Goal: Task Accomplishment & Management: Manage account settings

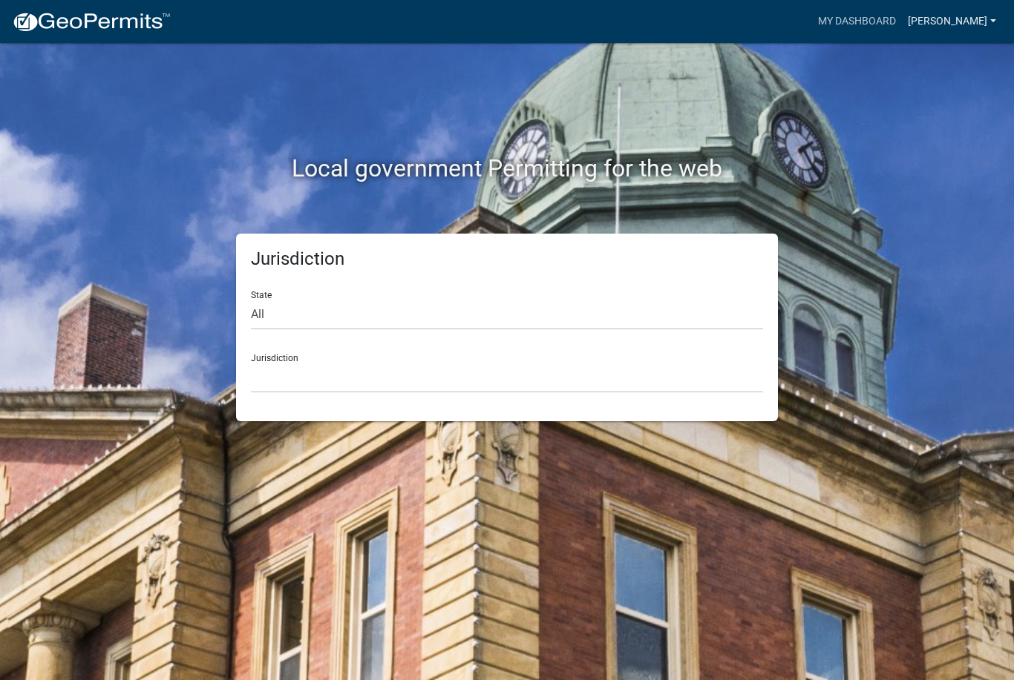
click at [965, 16] on link "[PERSON_NAME]" at bounding box center [952, 21] width 100 height 28
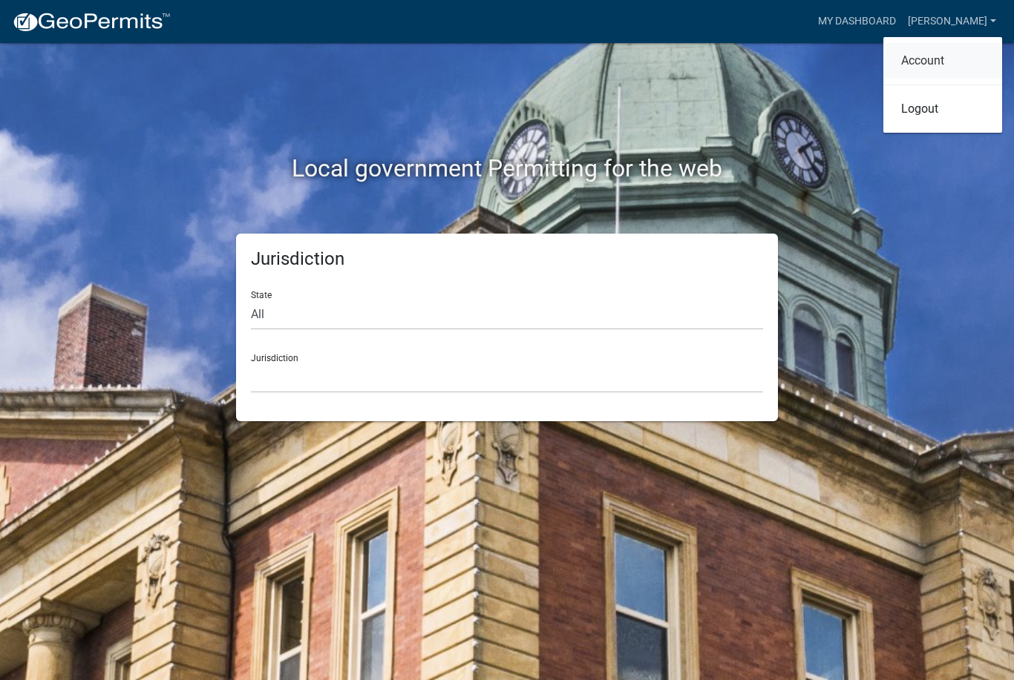
click at [934, 65] on link "Account" at bounding box center [942, 61] width 119 height 36
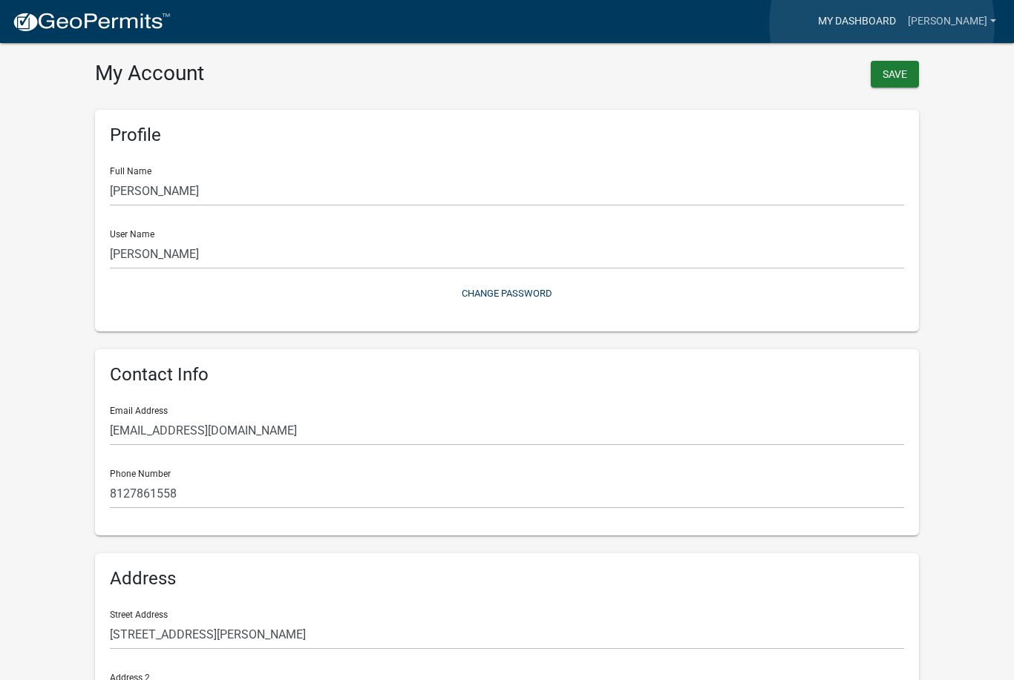
click at [882, 24] on link "My Dashboard" at bounding box center [857, 21] width 90 height 28
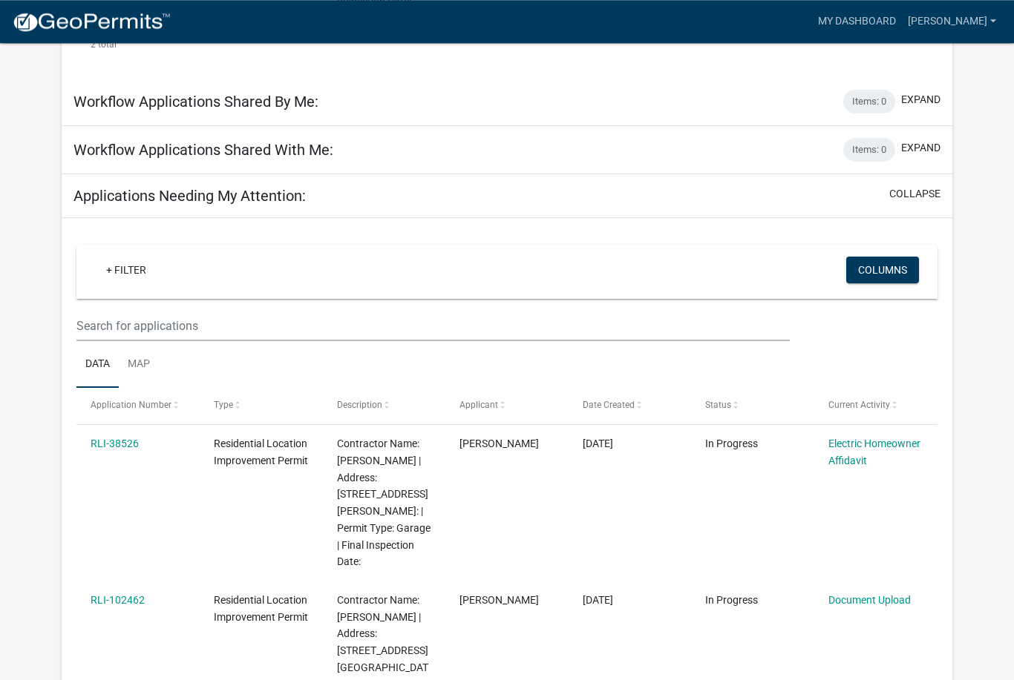
scroll to position [648, 0]
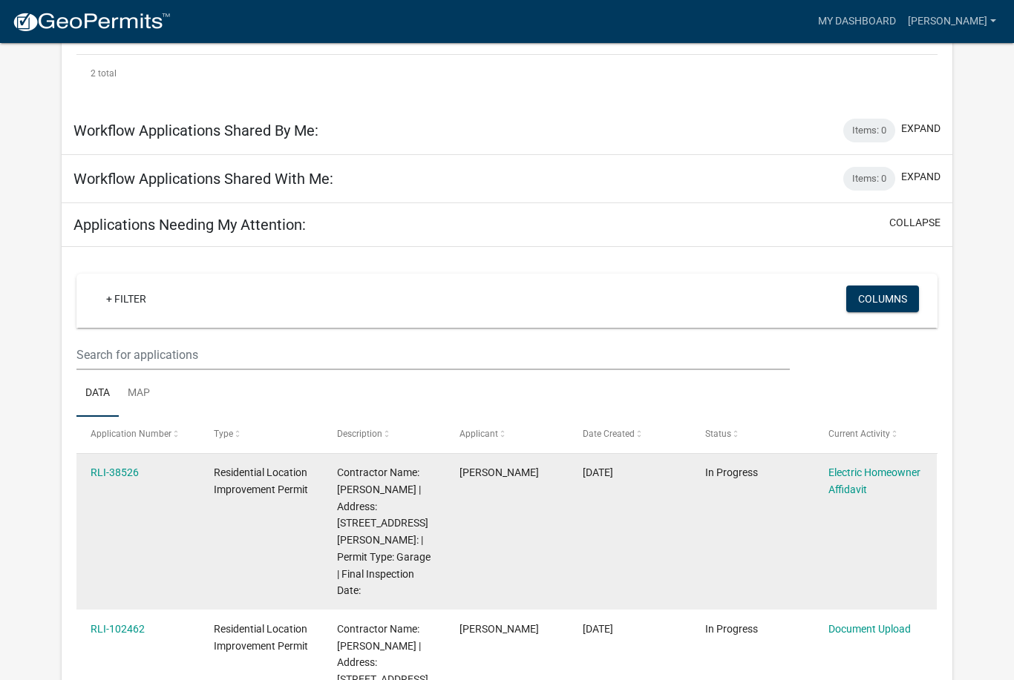
click at [732, 467] on span "In Progress" at bounding box center [731, 473] width 53 height 12
click at [896, 467] on link "Electric Homeowner Affidavit" at bounding box center [874, 481] width 92 height 29
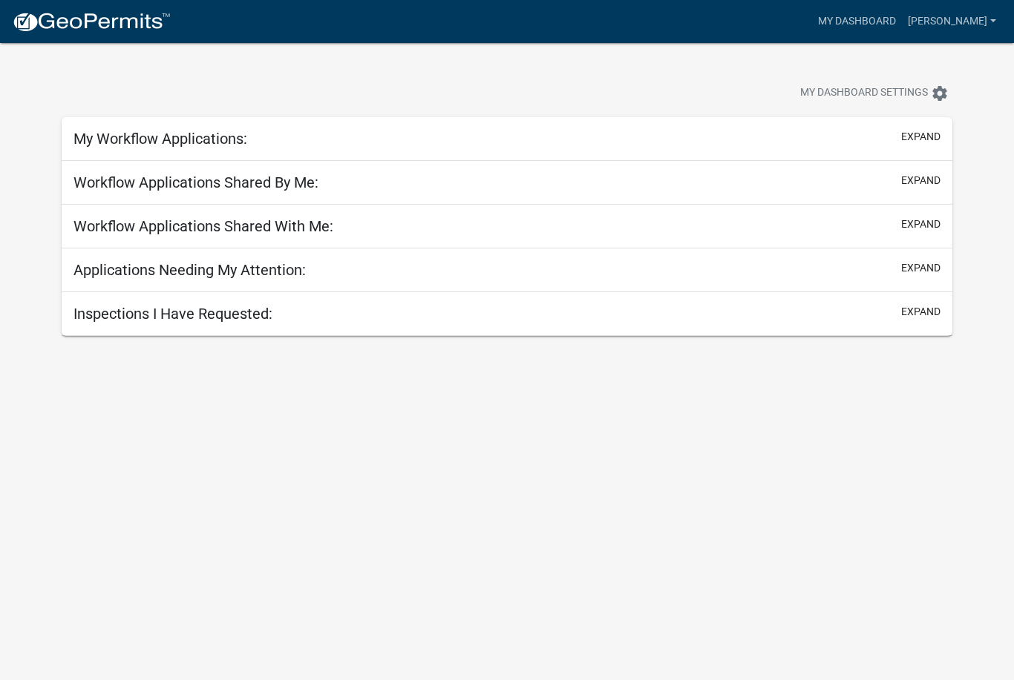
scroll to position [43, 0]
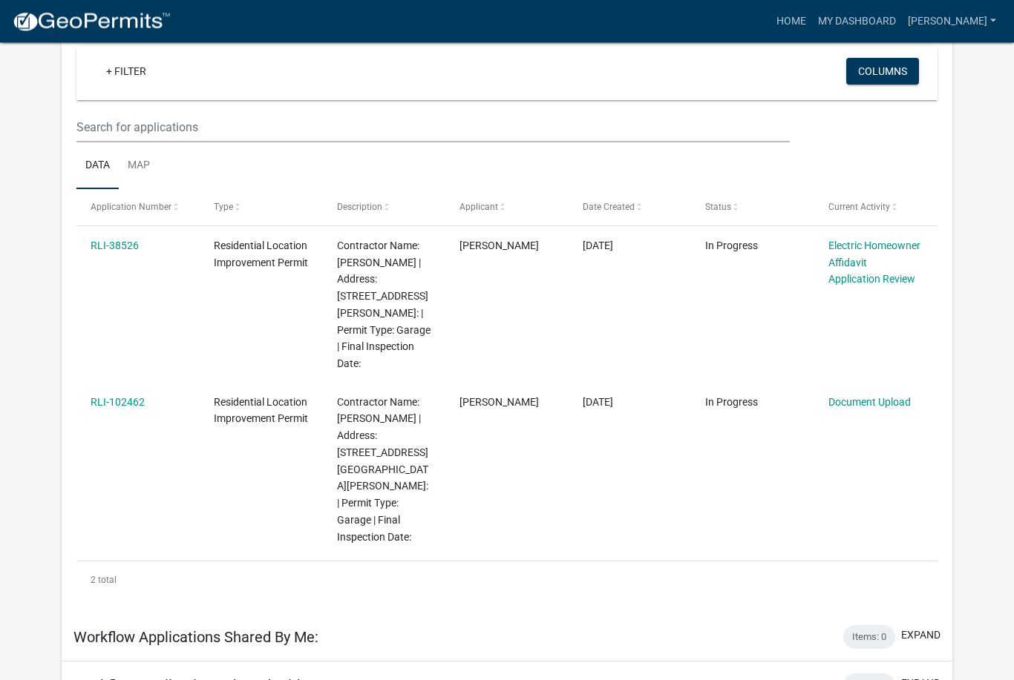
scroll to position [142, 0]
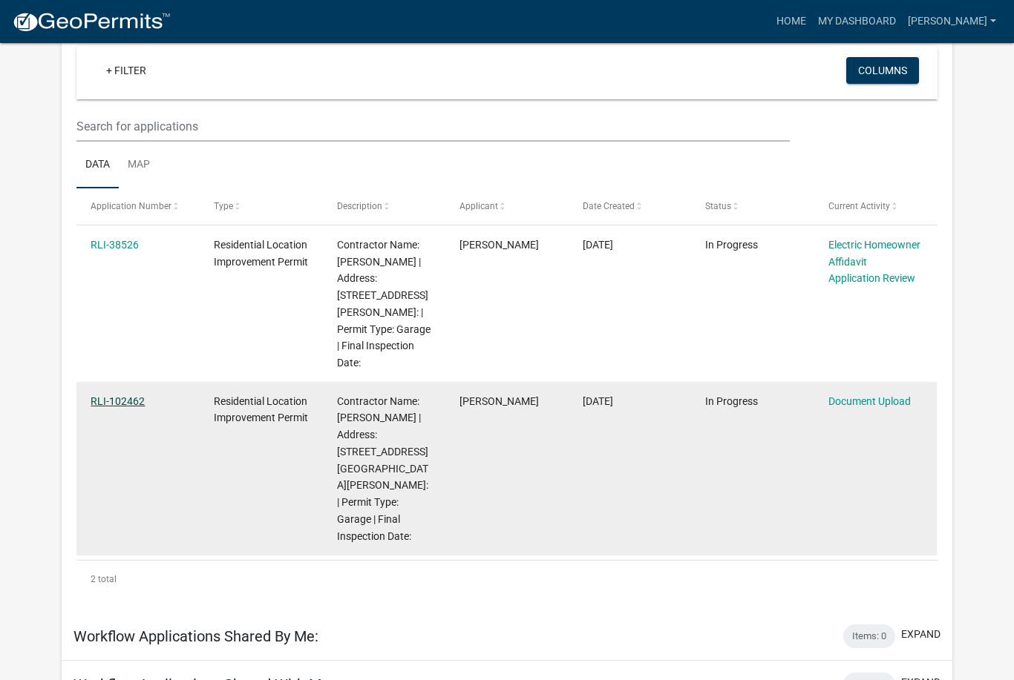
click at [95, 395] on link "RLI-102462" at bounding box center [118, 401] width 54 height 12
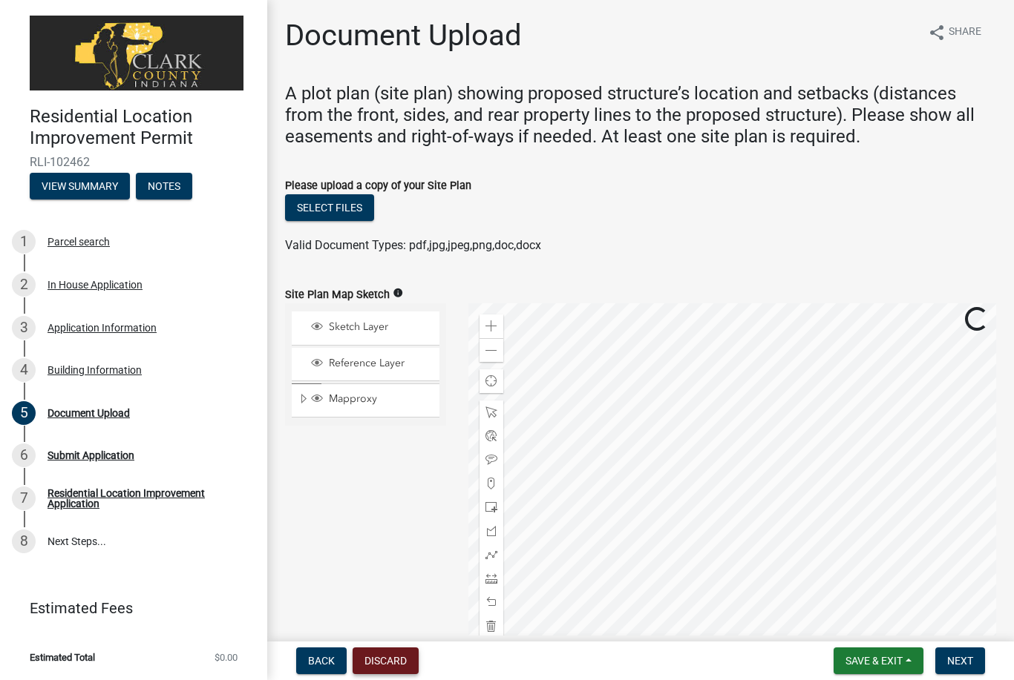
click at [398, 659] on button "Discard" at bounding box center [385, 661] width 66 height 27
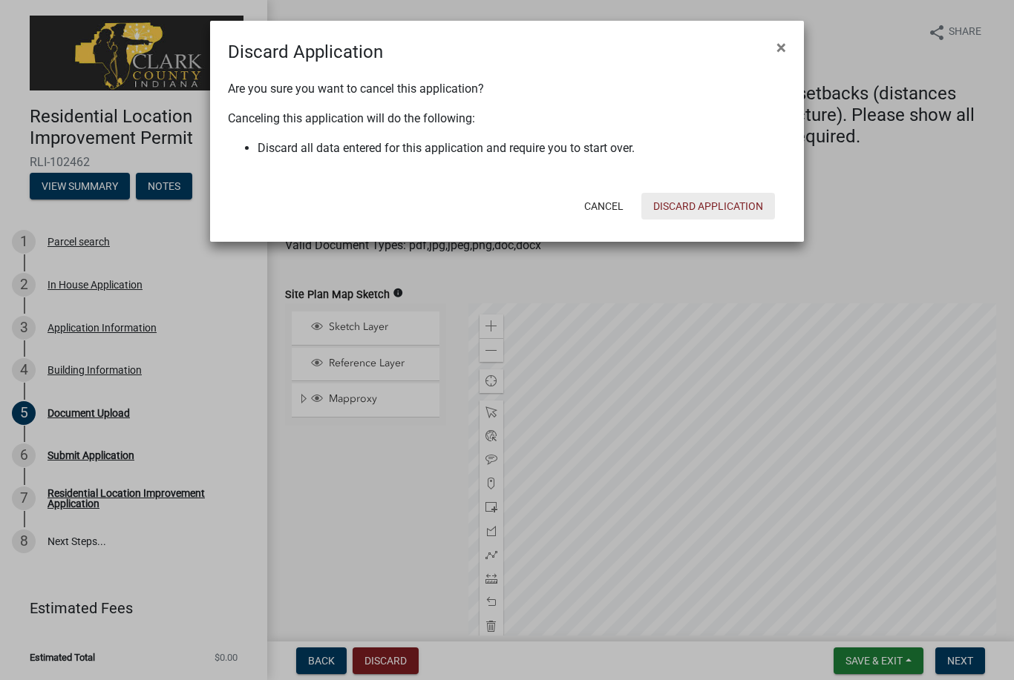
click at [740, 207] on button "Discard Application" at bounding box center [708, 206] width 134 height 27
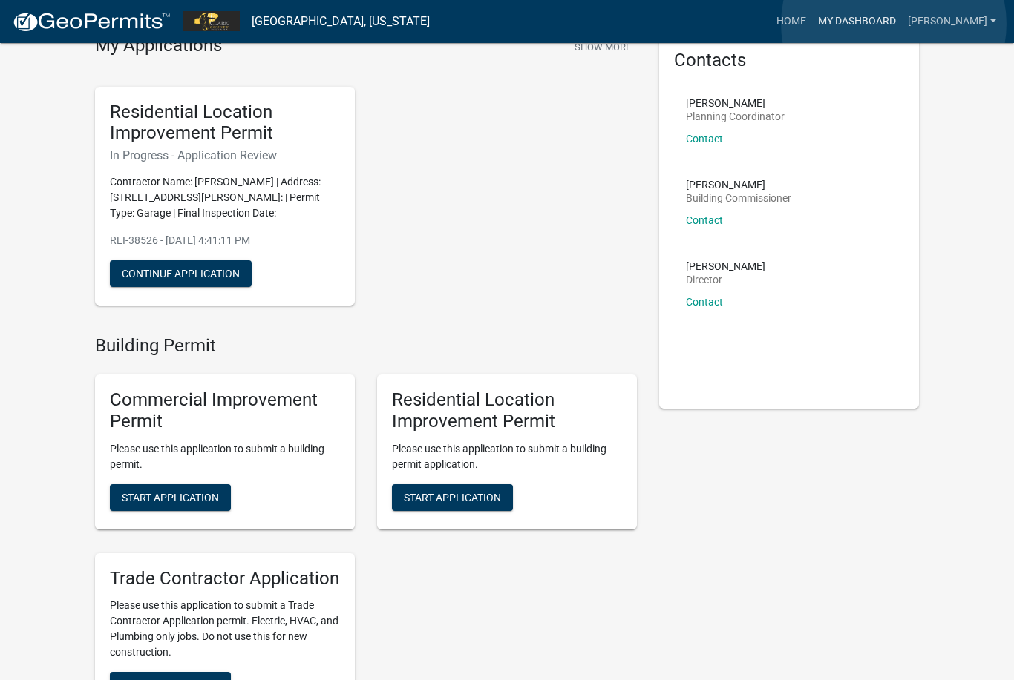
click at [894, 24] on link "My Dashboard" at bounding box center [857, 21] width 90 height 28
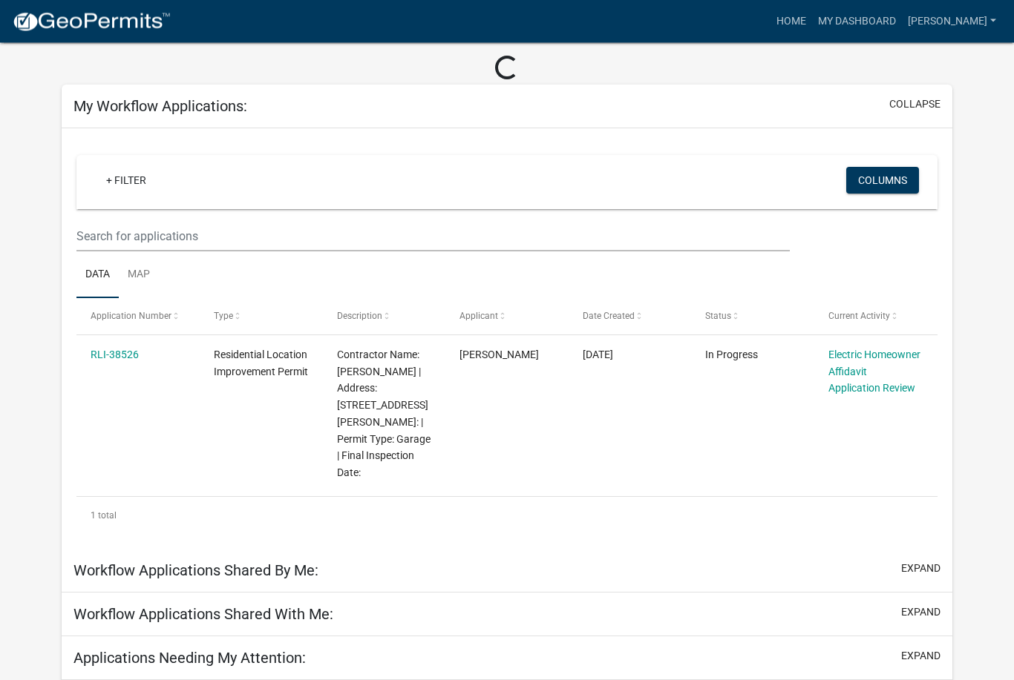
scroll to position [65, 0]
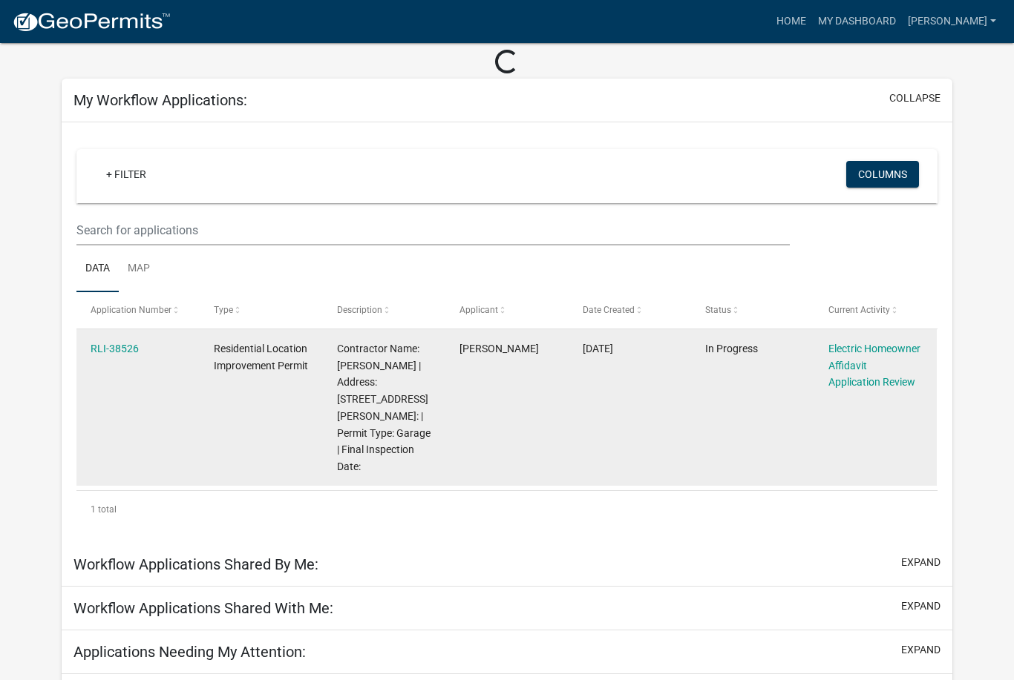
click at [732, 367] on datatable-body-cell "In Progress" at bounding box center [752, 407] width 123 height 157
click at [142, 363] on datatable-body-cell "RLI-38526" at bounding box center [137, 407] width 123 height 157
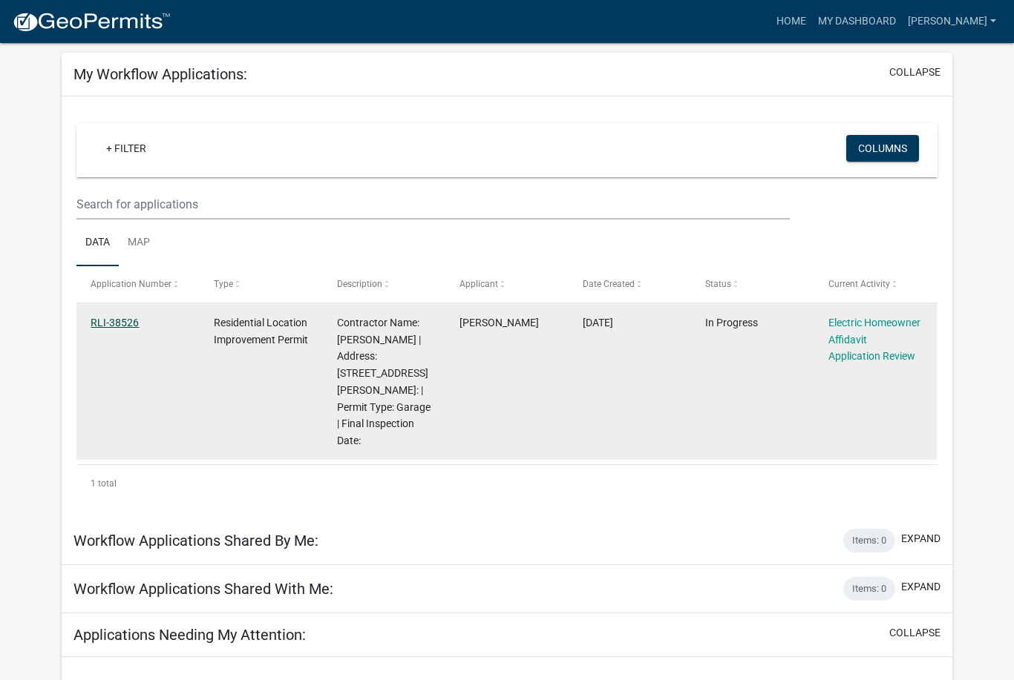
click at [122, 318] on link "RLI-38526" at bounding box center [115, 323] width 48 height 12
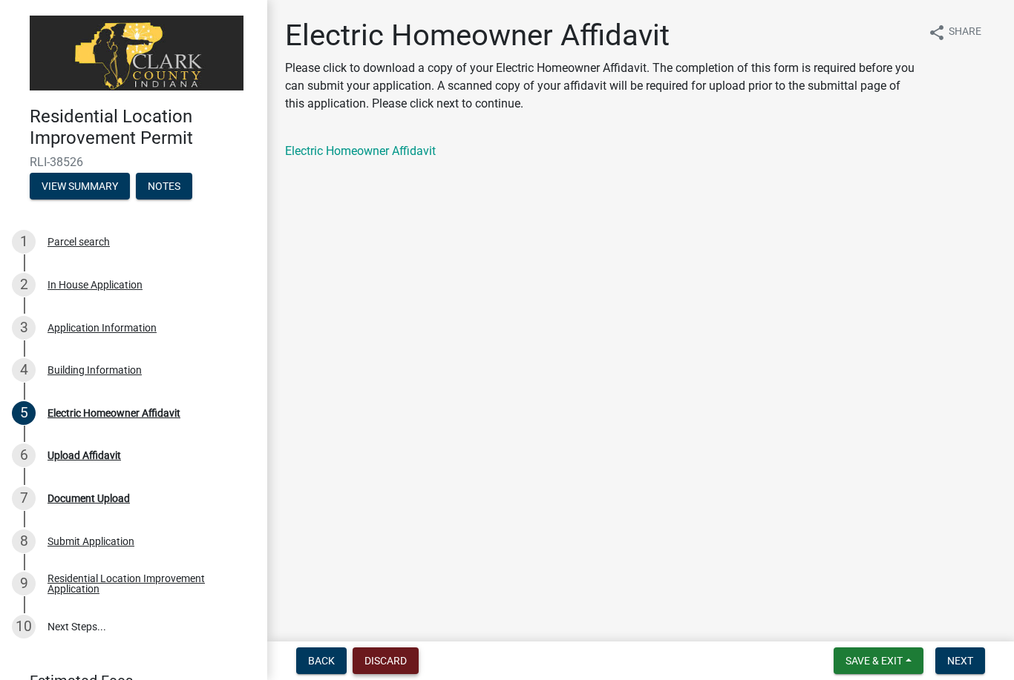
click at [406, 657] on button "Discard" at bounding box center [385, 661] width 66 height 27
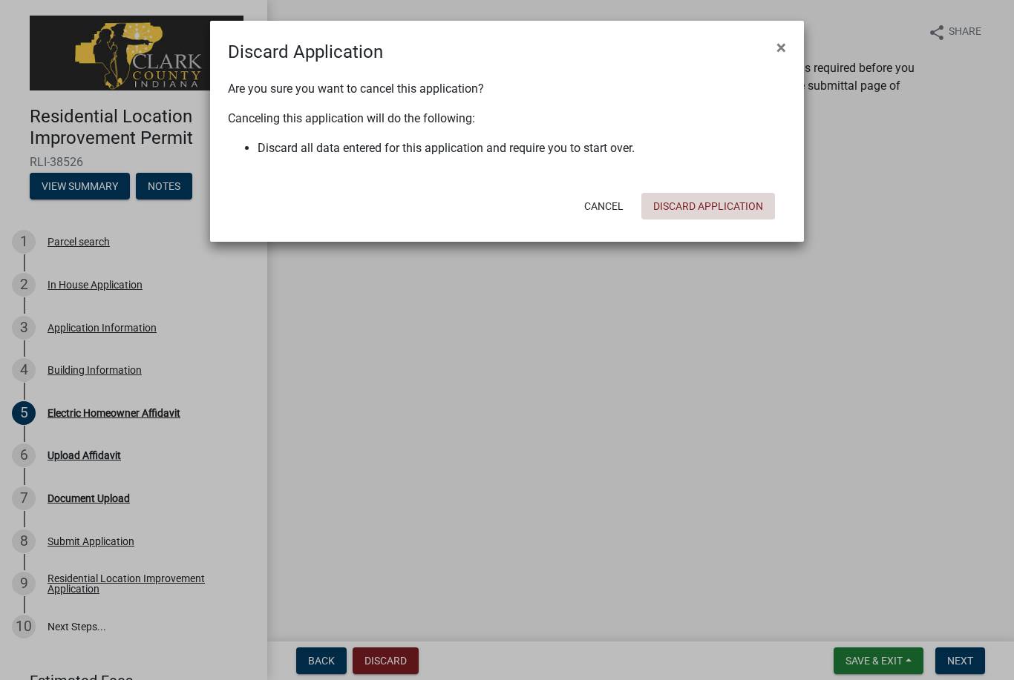
click at [717, 217] on button "Discard Application" at bounding box center [708, 206] width 134 height 27
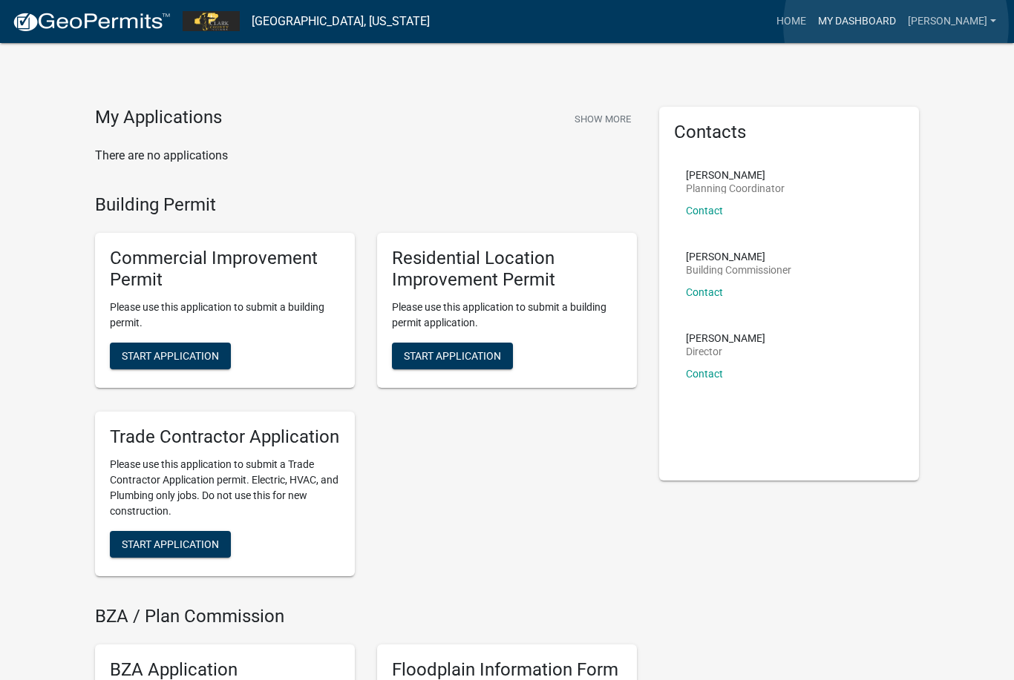
click at [896, 25] on link "My Dashboard" at bounding box center [857, 21] width 90 height 28
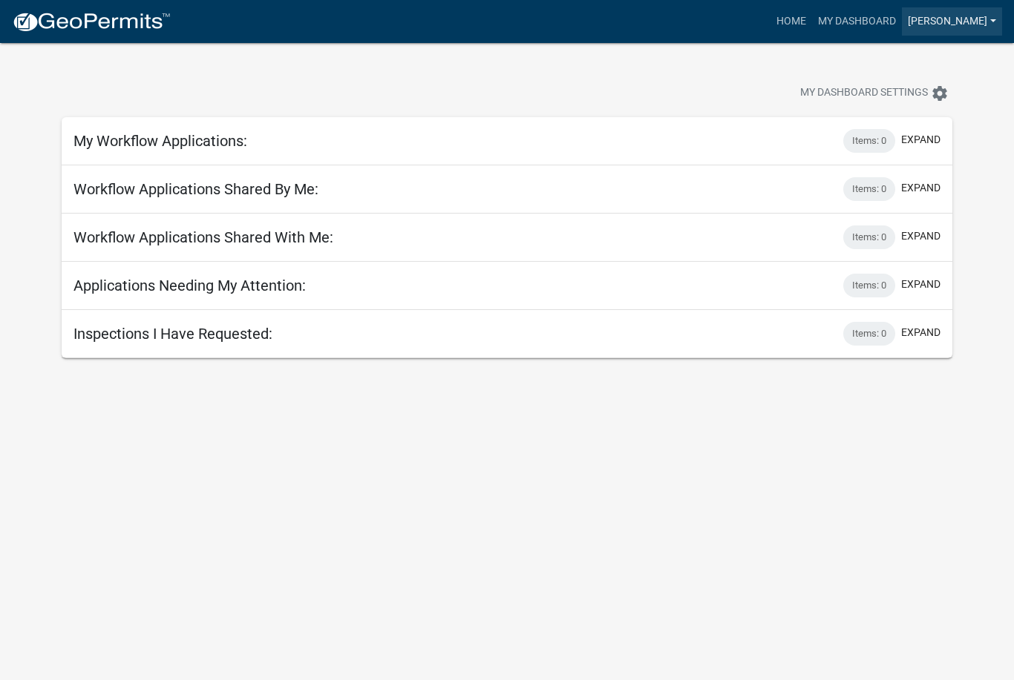
click at [967, 30] on link "[PERSON_NAME]" at bounding box center [952, 21] width 100 height 28
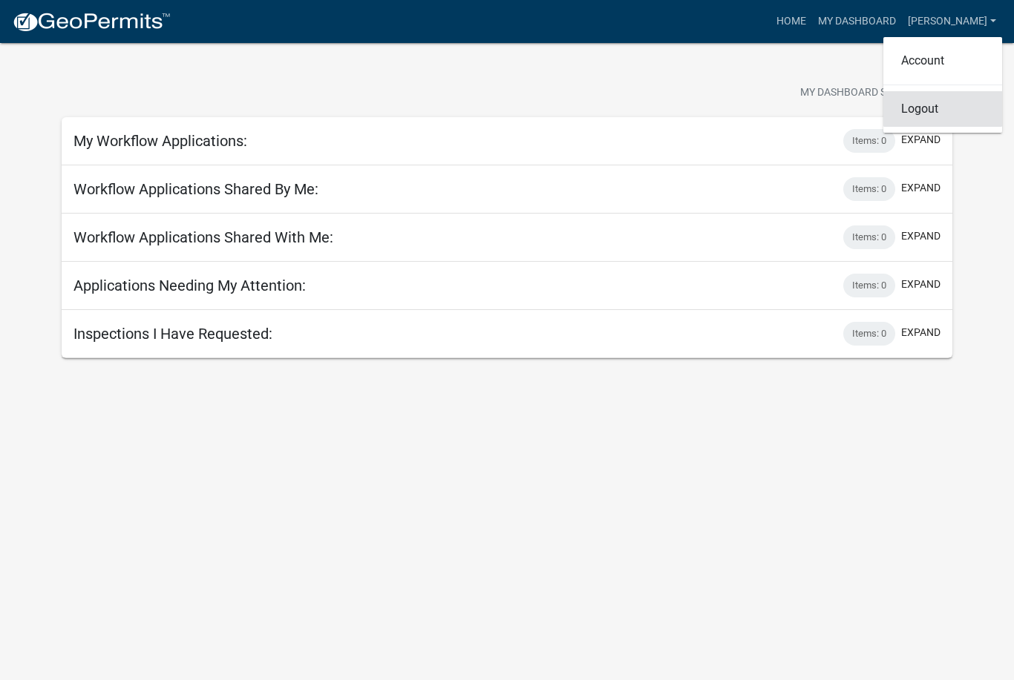
click at [945, 109] on link "Logout" at bounding box center [942, 109] width 119 height 36
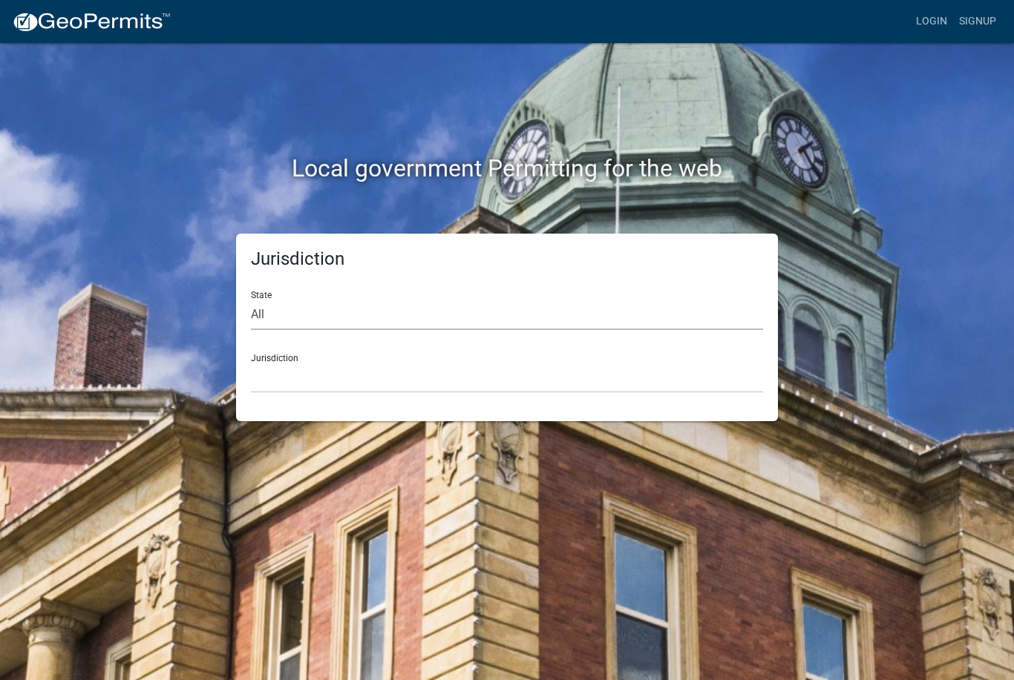
click at [653, 312] on select "All [US_STATE] [US_STATE] [US_STATE] [US_STATE] [US_STATE] [US_STATE] [US_STATE…" at bounding box center [507, 315] width 512 height 30
click at [919, 27] on link "Login" at bounding box center [931, 21] width 43 height 28
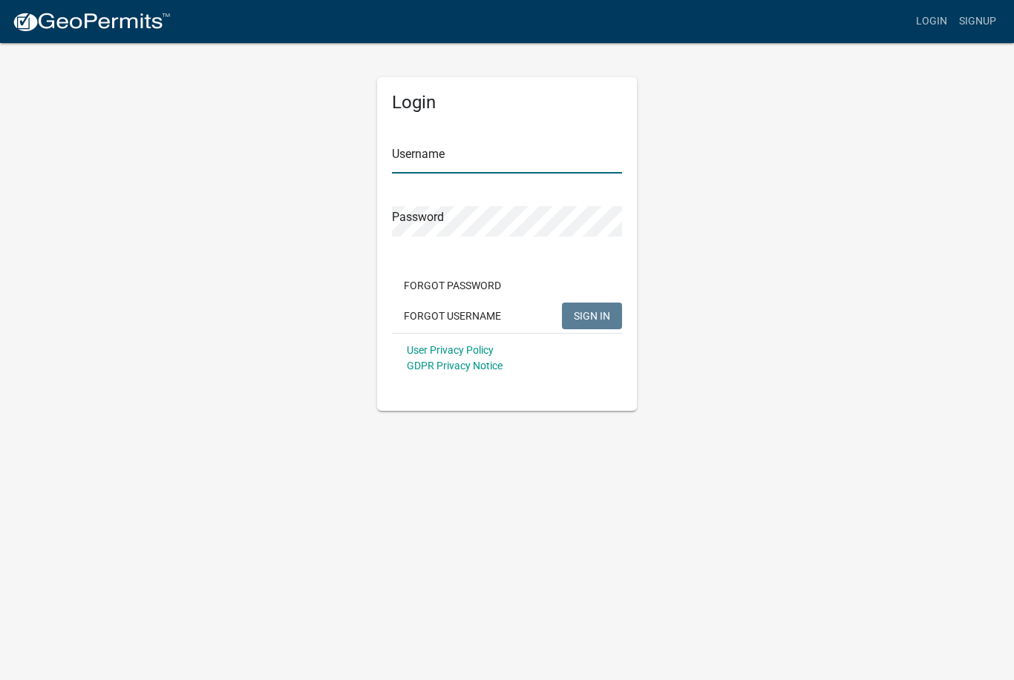
click at [556, 165] on input "Username" at bounding box center [507, 158] width 230 height 30
type input "Jfritz7"
click at [490, 314] on button "Forgot Username" at bounding box center [452, 316] width 121 height 27
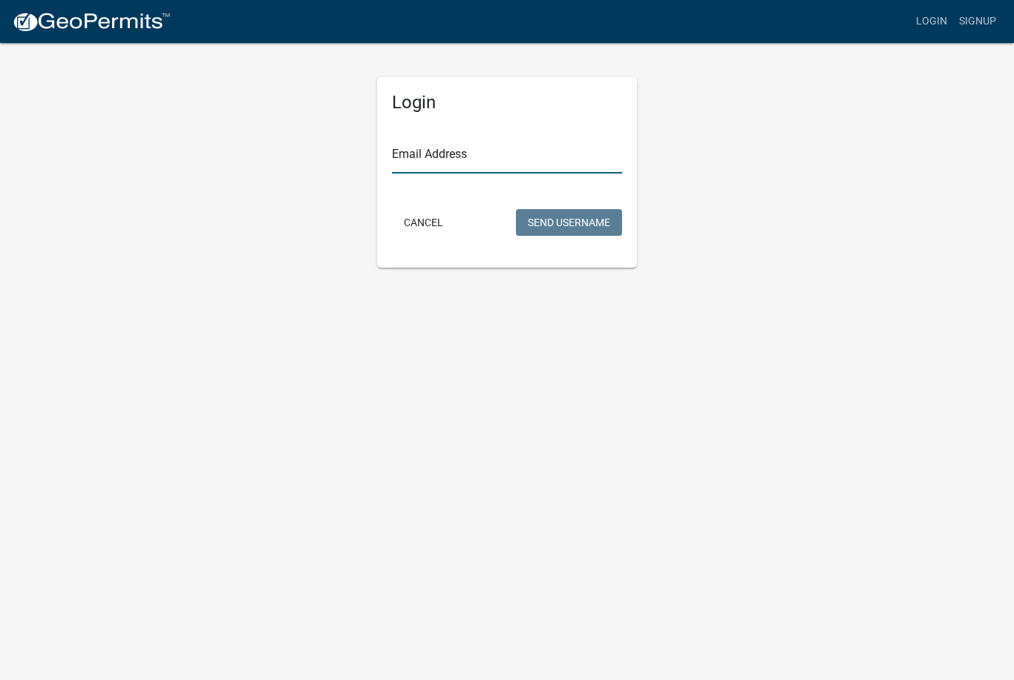
click at [562, 157] on input "Email Address" at bounding box center [507, 158] width 230 height 30
type input "g"
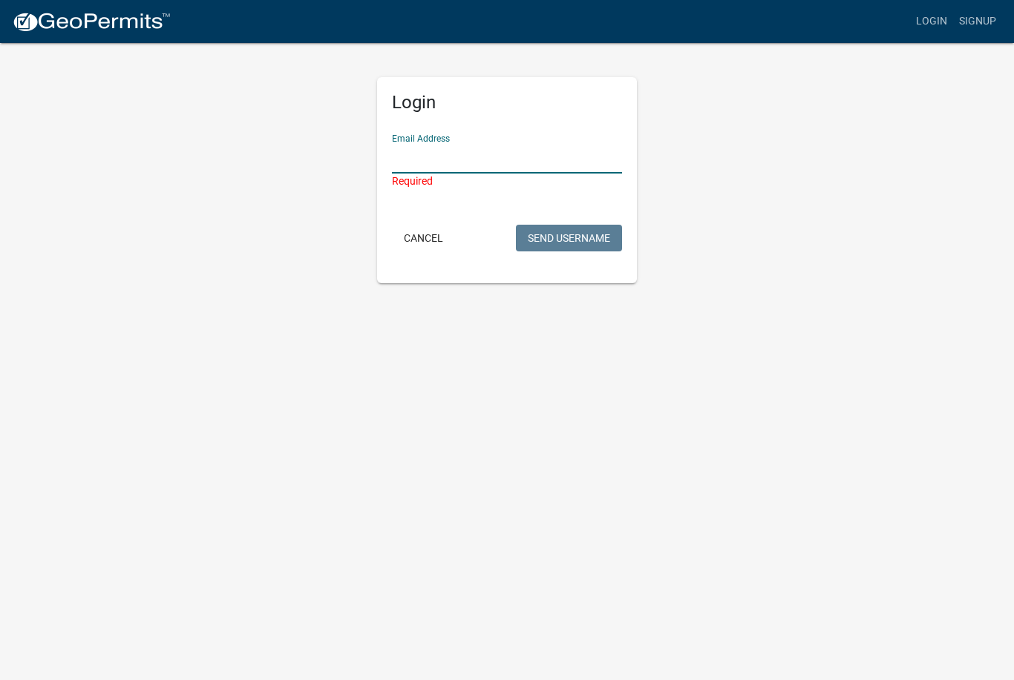
click at [515, 163] on input "Email Address" at bounding box center [507, 158] width 230 height 30
click at [507, 170] on input "Email Address" at bounding box center [507, 158] width 230 height 30
click at [465, 180] on div "Required" at bounding box center [507, 182] width 230 height 16
click at [516, 162] on input "Email Address" at bounding box center [507, 158] width 230 height 30
click at [520, 162] on input "Email Address" at bounding box center [507, 158] width 230 height 30
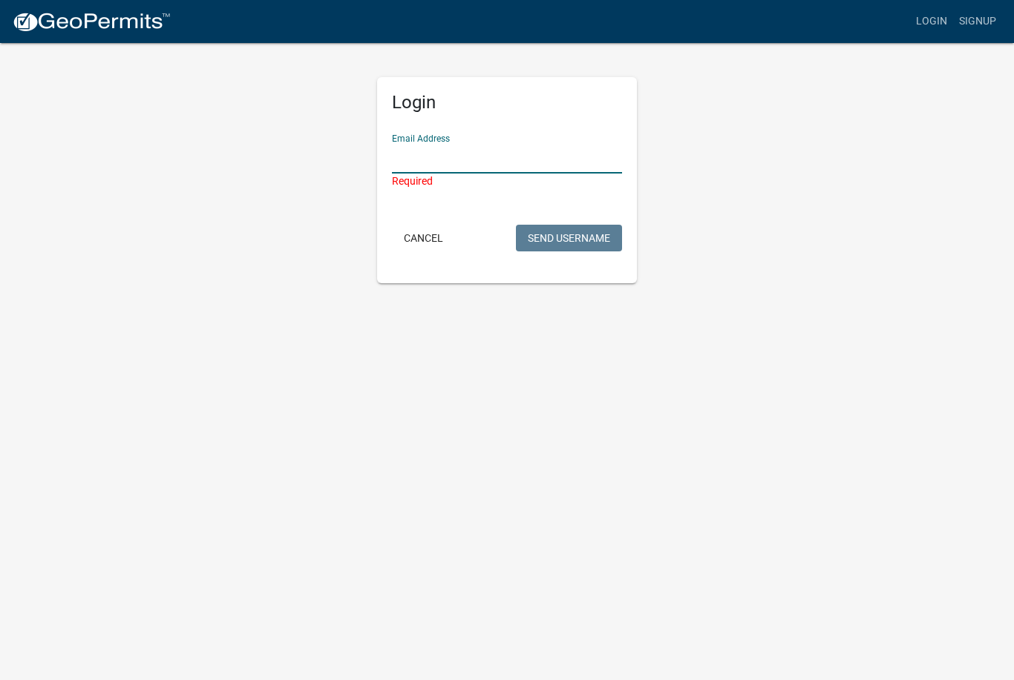
paste input "[EMAIL_ADDRESS][DOMAIN_NAME]"
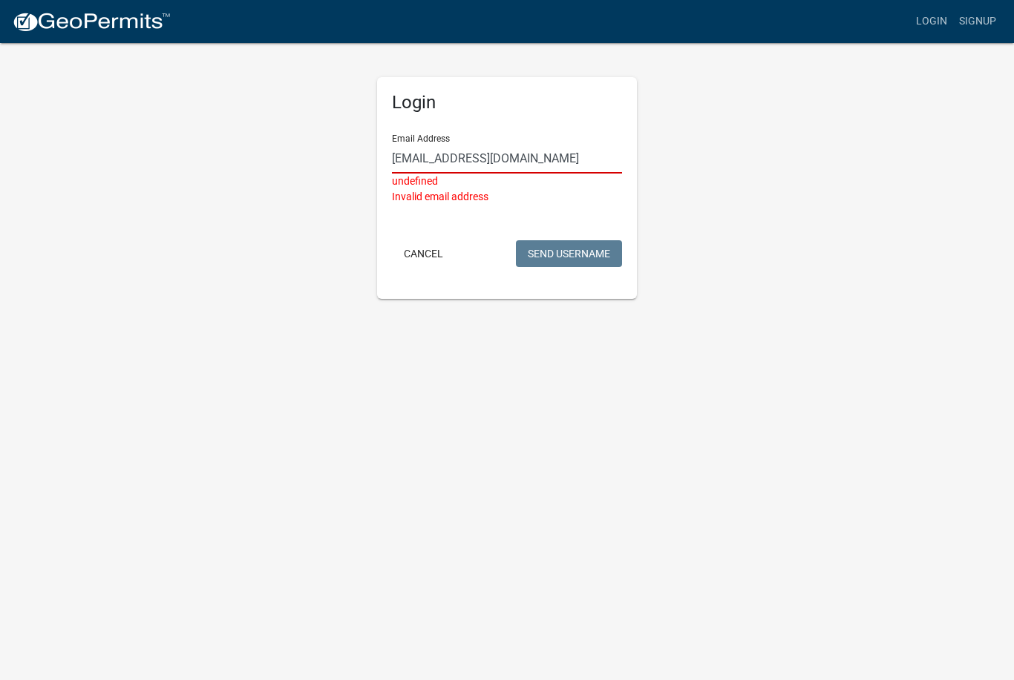
click at [509, 163] on input "[EMAIL_ADDRESS][DOMAIN_NAME]" at bounding box center [507, 158] width 230 height 30
click at [407, 161] on input "[EMAIL_ADDRESS][DOMAIN_NAME]" at bounding box center [507, 158] width 230 height 30
click at [572, 162] on input "[EMAIL_ADDRESS][DOMAIN_NAME]" at bounding box center [507, 158] width 230 height 30
type input "G"
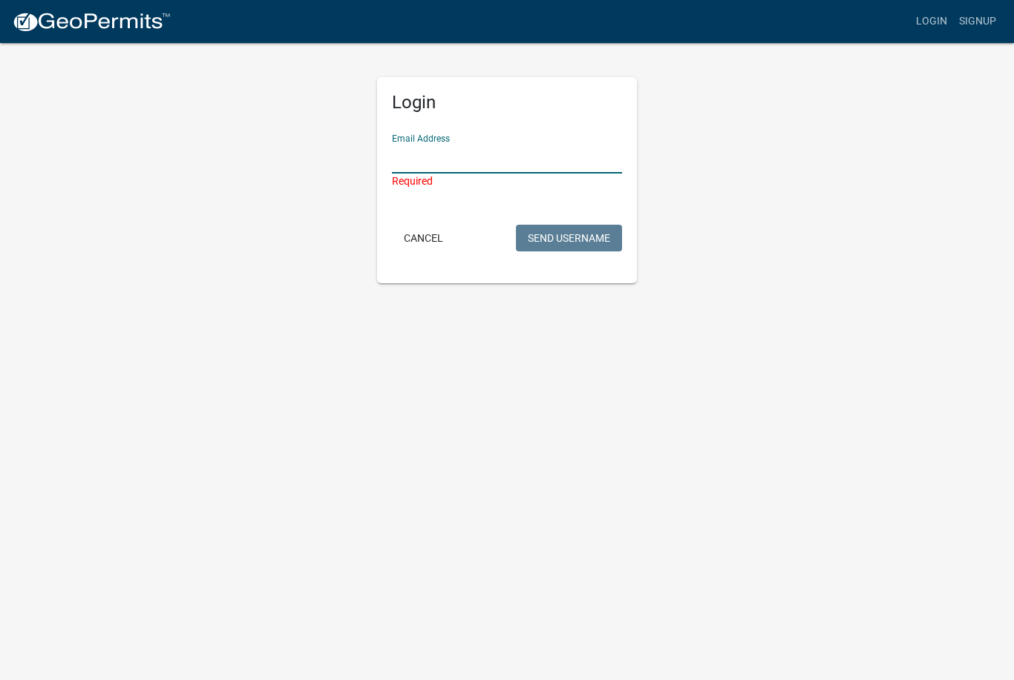
click at [480, 160] on input "Email Address" at bounding box center [507, 158] width 230 height 30
paste input "[EMAIL_ADDRESS][DOMAIN_NAME]"
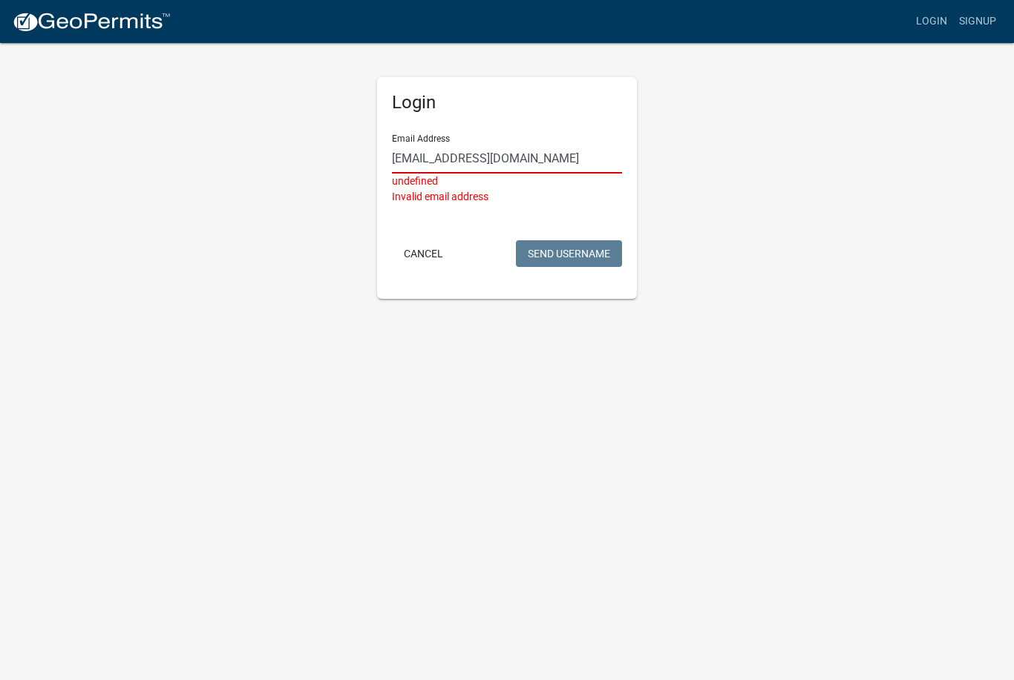
click at [467, 152] on input "[EMAIL_ADDRESS][DOMAIN_NAME]" at bounding box center [507, 158] width 230 height 30
click at [464, 160] on input "[EMAIL_ADDRESS][DOMAIN_NAME]" at bounding box center [507, 158] width 230 height 30
click at [467, 156] on input "[EMAIL_ADDRESS][DOMAIN_NAME]" at bounding box center [507, 158] width 230 height 30
click at [585, 171] on input "[DOMAIN_NAME]" at bounding box center [507, 158] width 230 height 30
type input "G"
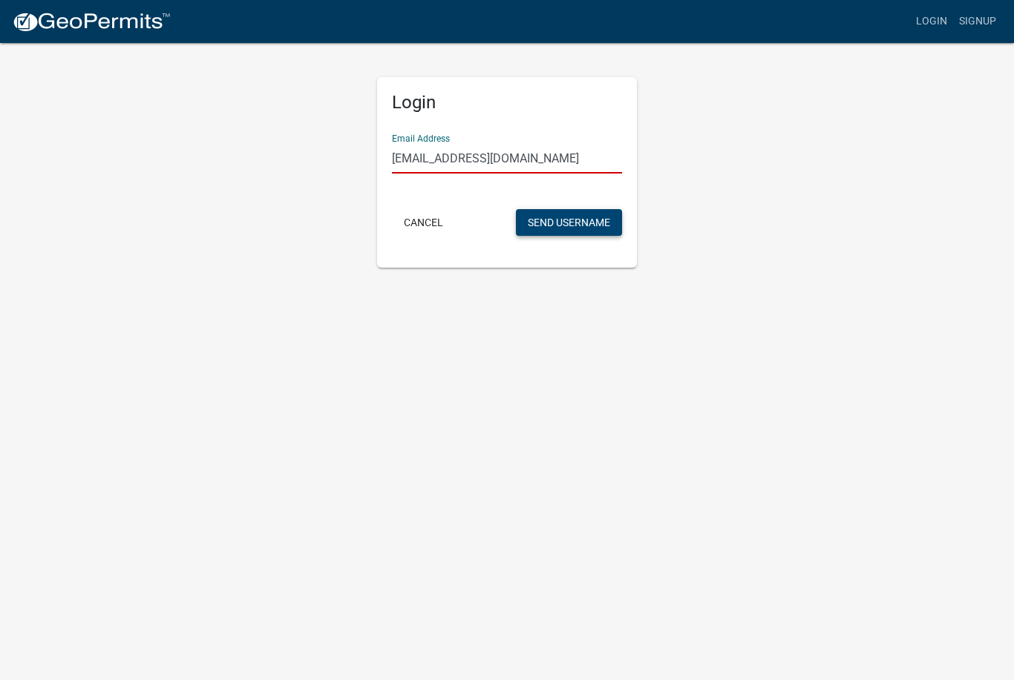
type input "[EMAIL_ADDRESS][DOMAIN_NAME]"
click at [595, 226] on button "Send Username" at bounding box center [569, 222] width 106 height 27
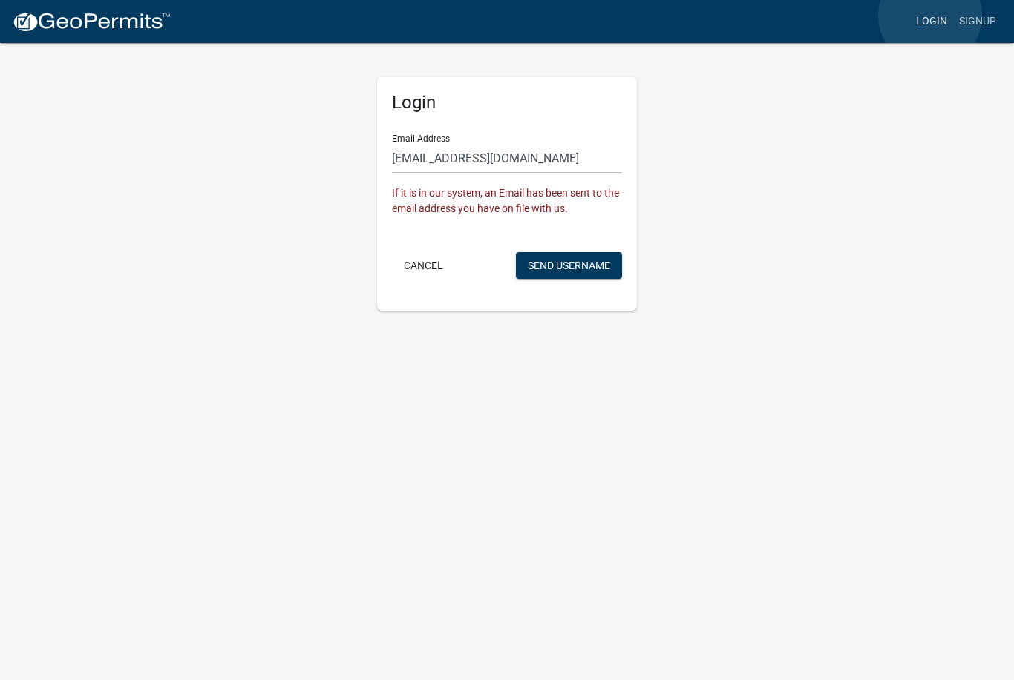
click at [930, 16] on link "Login" at bounding box center [931, 21] width 43 height 28
click at [924, 34] on link "Login" at bounding box center [931, 21] width 43 height 28
click at [416, 272] on button "Cancel" at bounding box center [423, 265] width 63 height 27
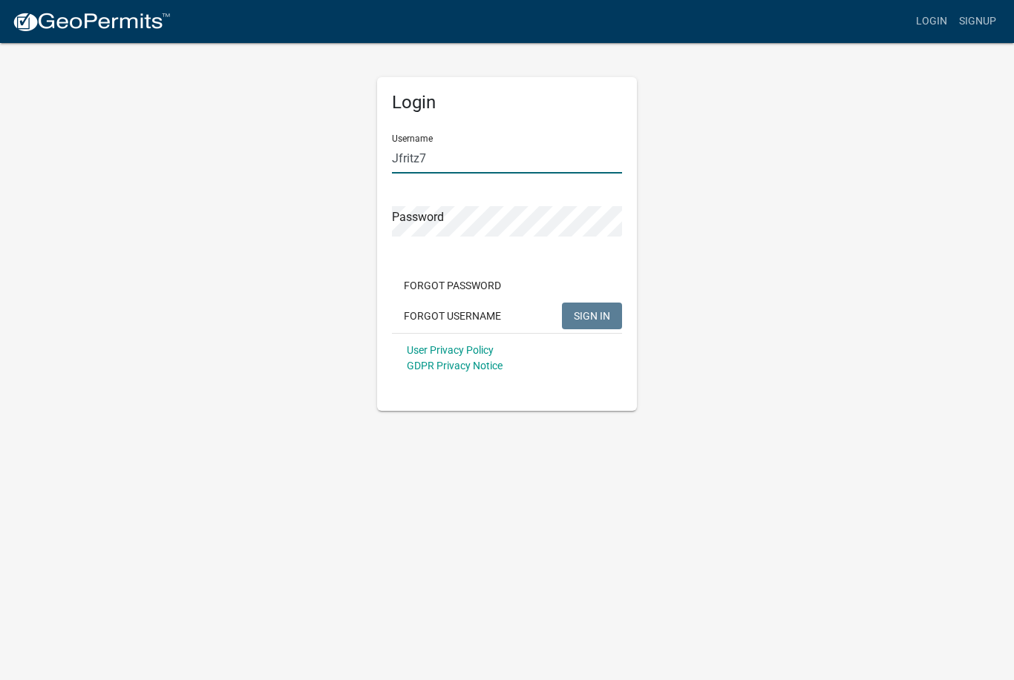
click at [536, 157] on input "Jfritz7" at bounding box center [507, 158] width 230 height 30
click at [603, 318] on span "SIGN IN" at bounding box center [592, 315] width 36 height 12
click at [591, 315] on button "SIGN IN" at bounding box center [592, 316] width 60 height 27
click at [606, 306] on button "SIGN IN" at bounding box center [592, 316] width 60 height 27
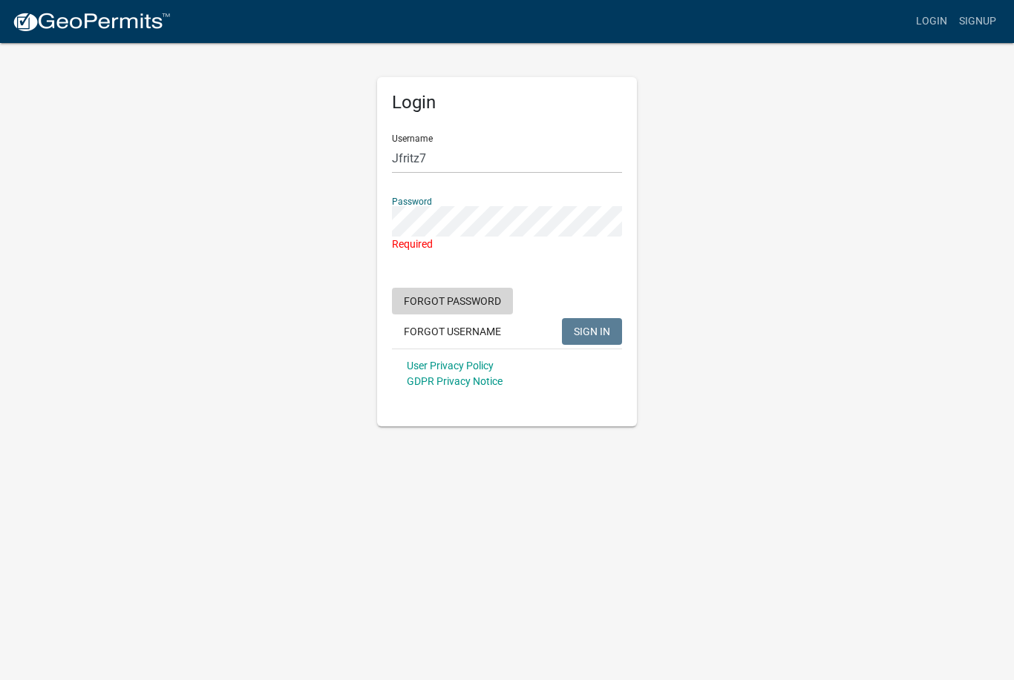
click at [437, 301] on button "Forgot Password" at bounding box center [452, 301] width 121 height 27
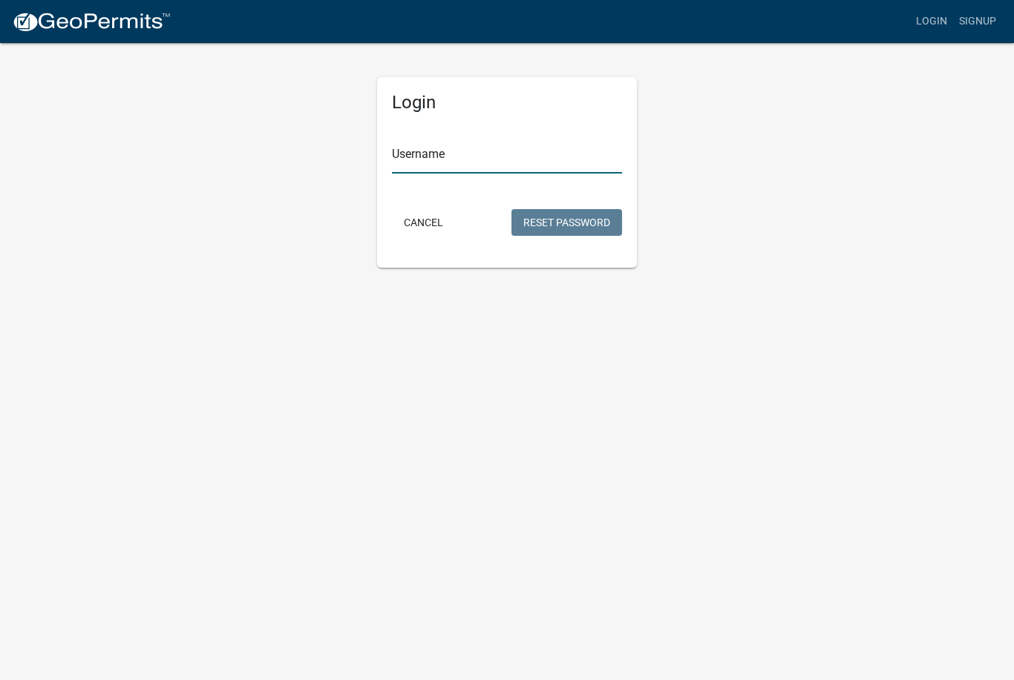
click at [452, 162] on input "Username" at bounding box center [507, 158] width 230 height 30
type input "Jfritz7"
click at [581, 217] on button "Reset Password" at bounding box center [566, 222] width 111 height 27
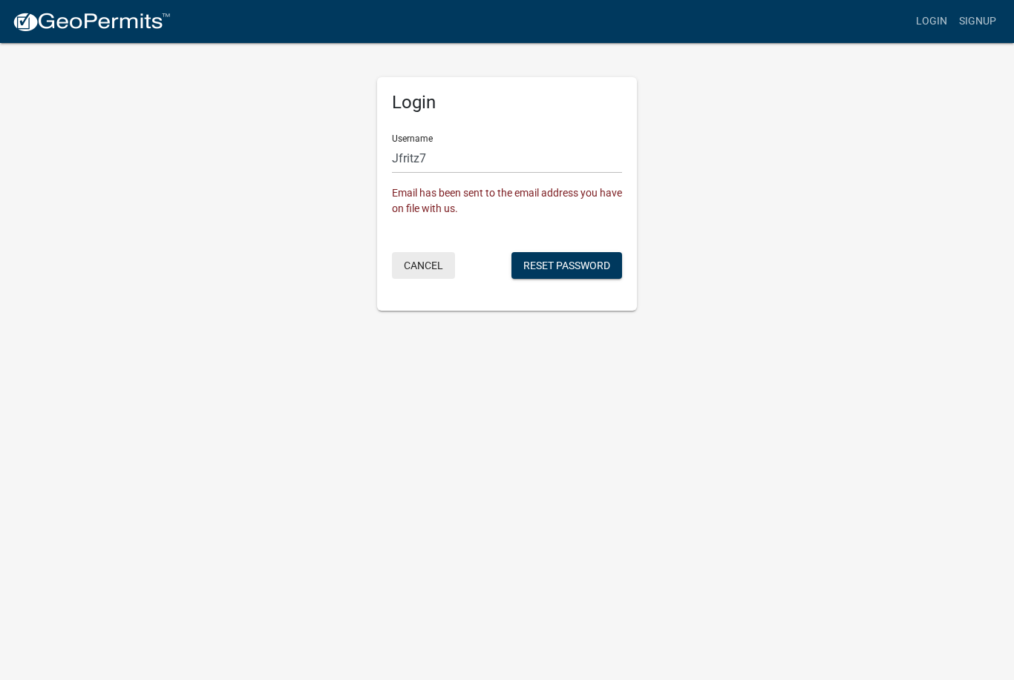
click at [433, 269] on button "Cancel" at bounding box center [423, 265] width 63 height 27
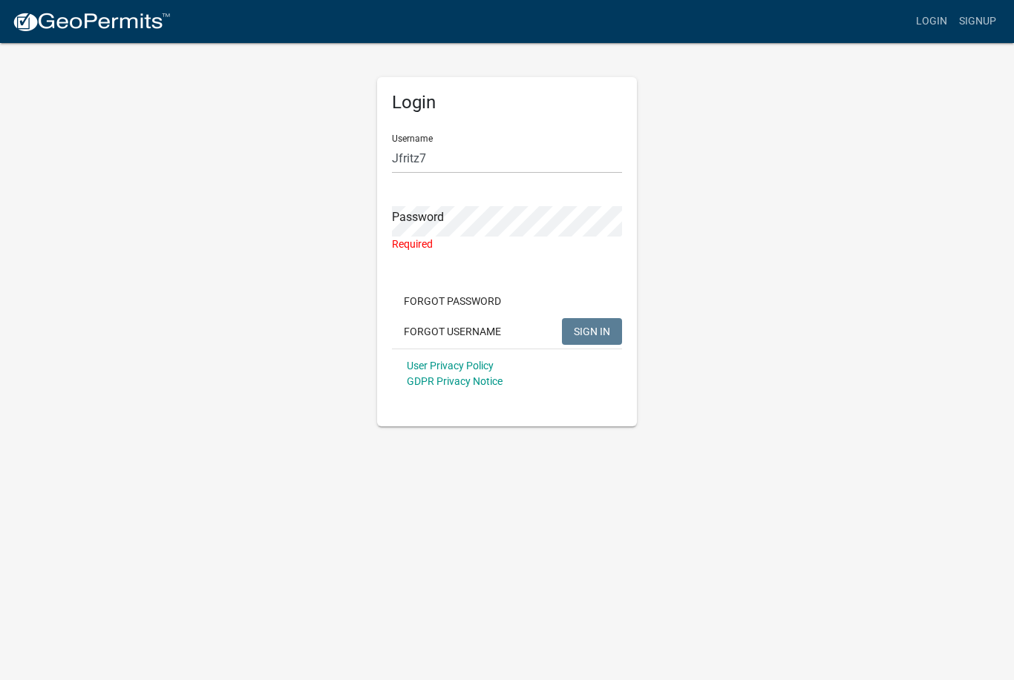
click at [516, 246] on div "Required" at bounding box center [507, 245] width 230 height 16
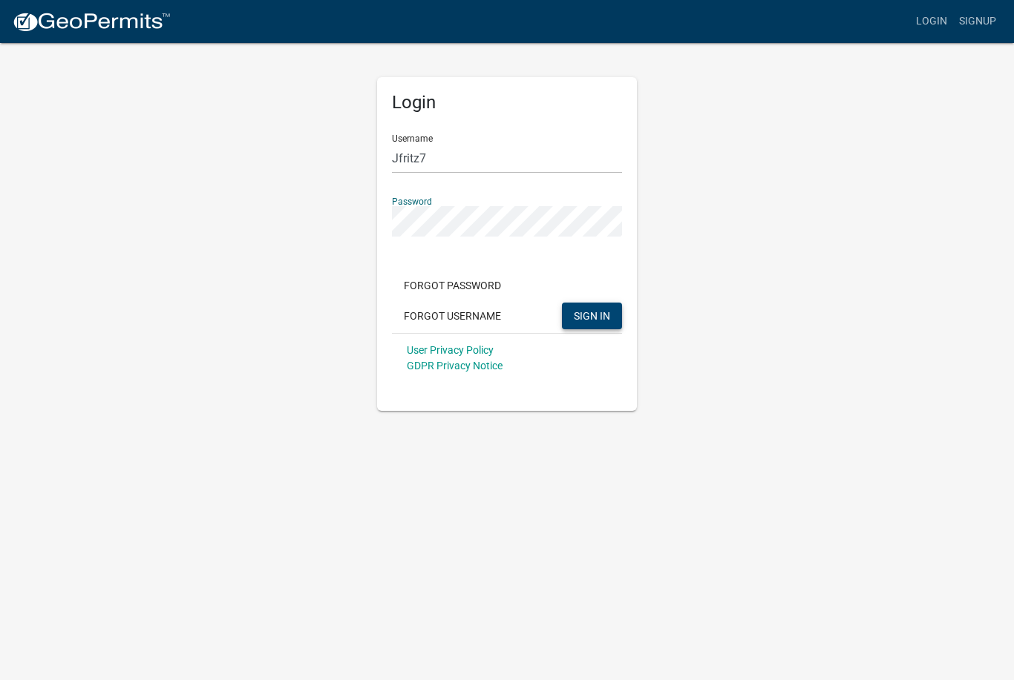
click at [600, 305] on button "SIGN IN" at bounding box center [592, 316] width 60 height 27
